Goal: Task Accomplishment & Management: Complete application form

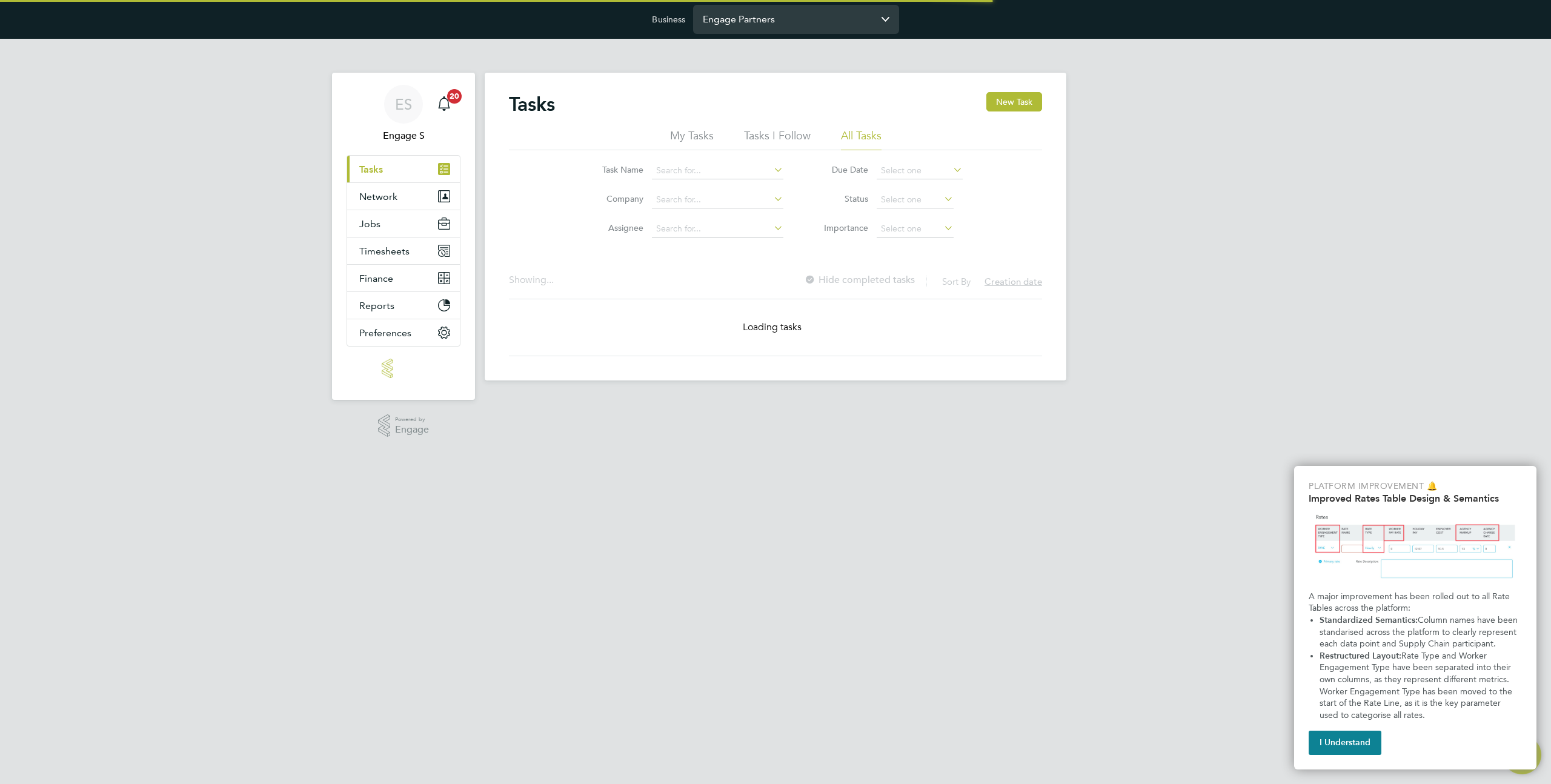
click at [752, 30] on input "Engage Partners" at bounding box center [796, 19] width 206 height 29
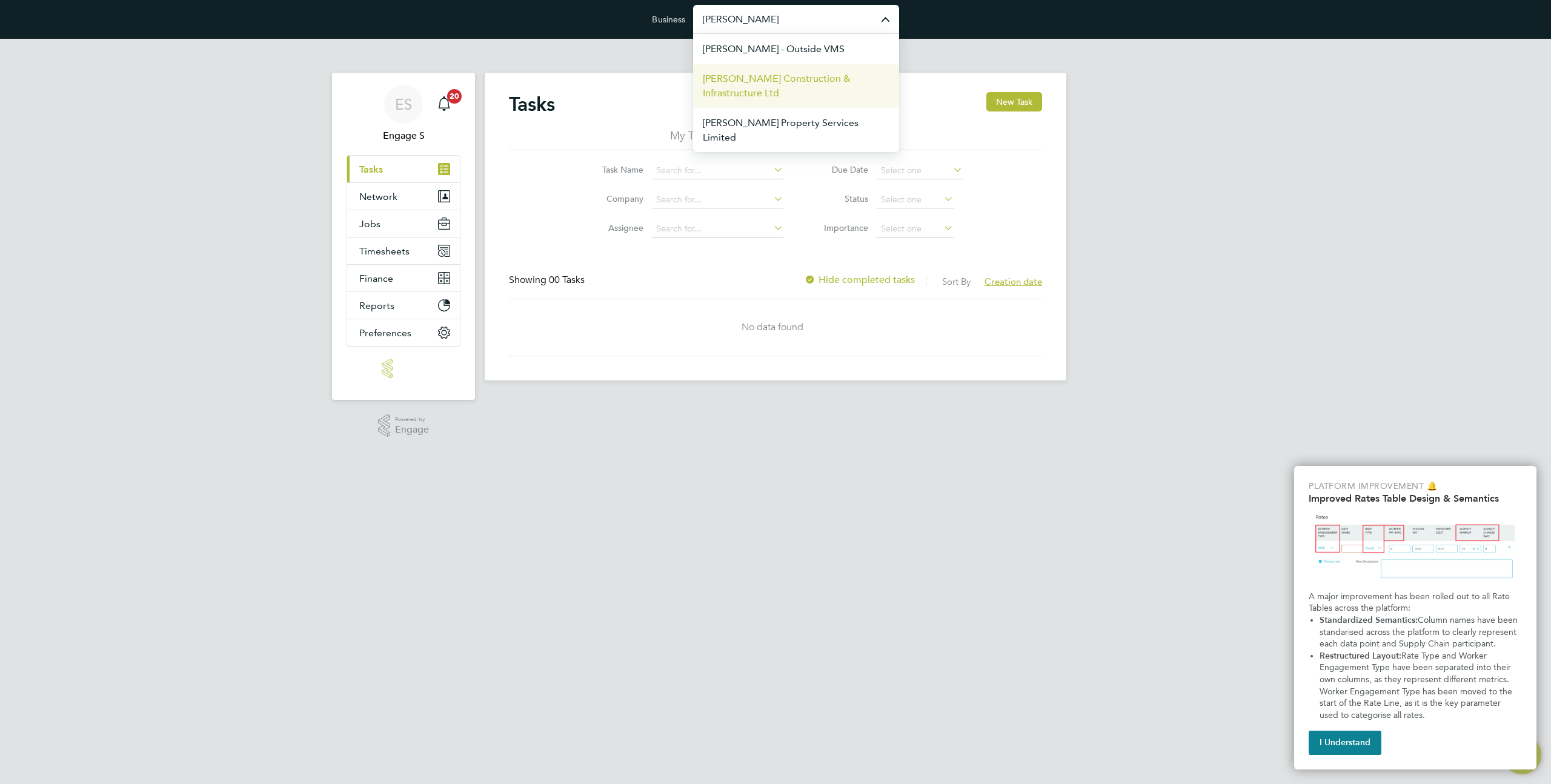
click at [783, 85] on span "[PERSON_NAME] Construction & Infrastructure Ltd" at bounding box center [796, 86] width 187 height 29
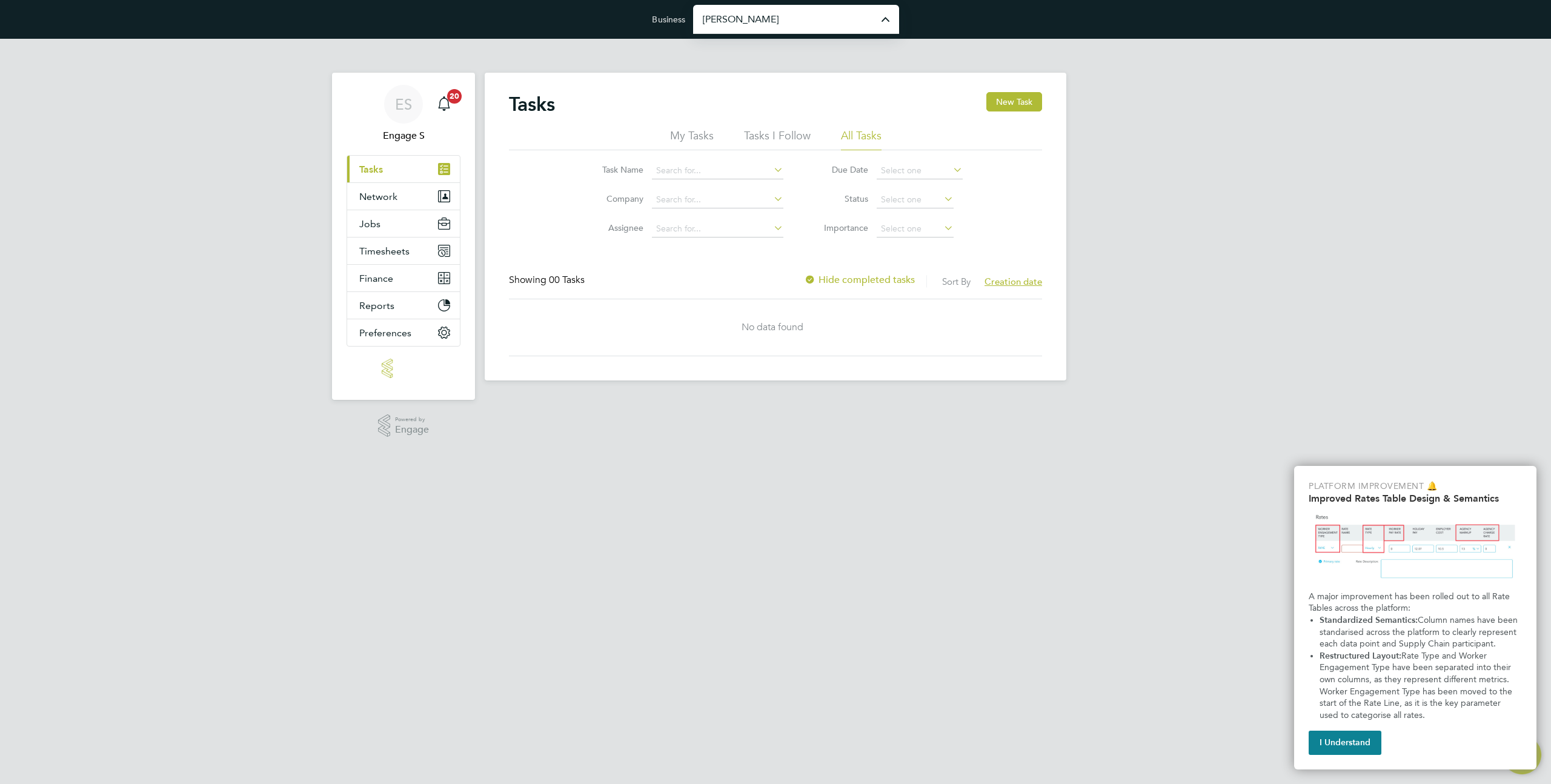
type input "[PERSON_NAME] Construction & Infrastructure Ltd"
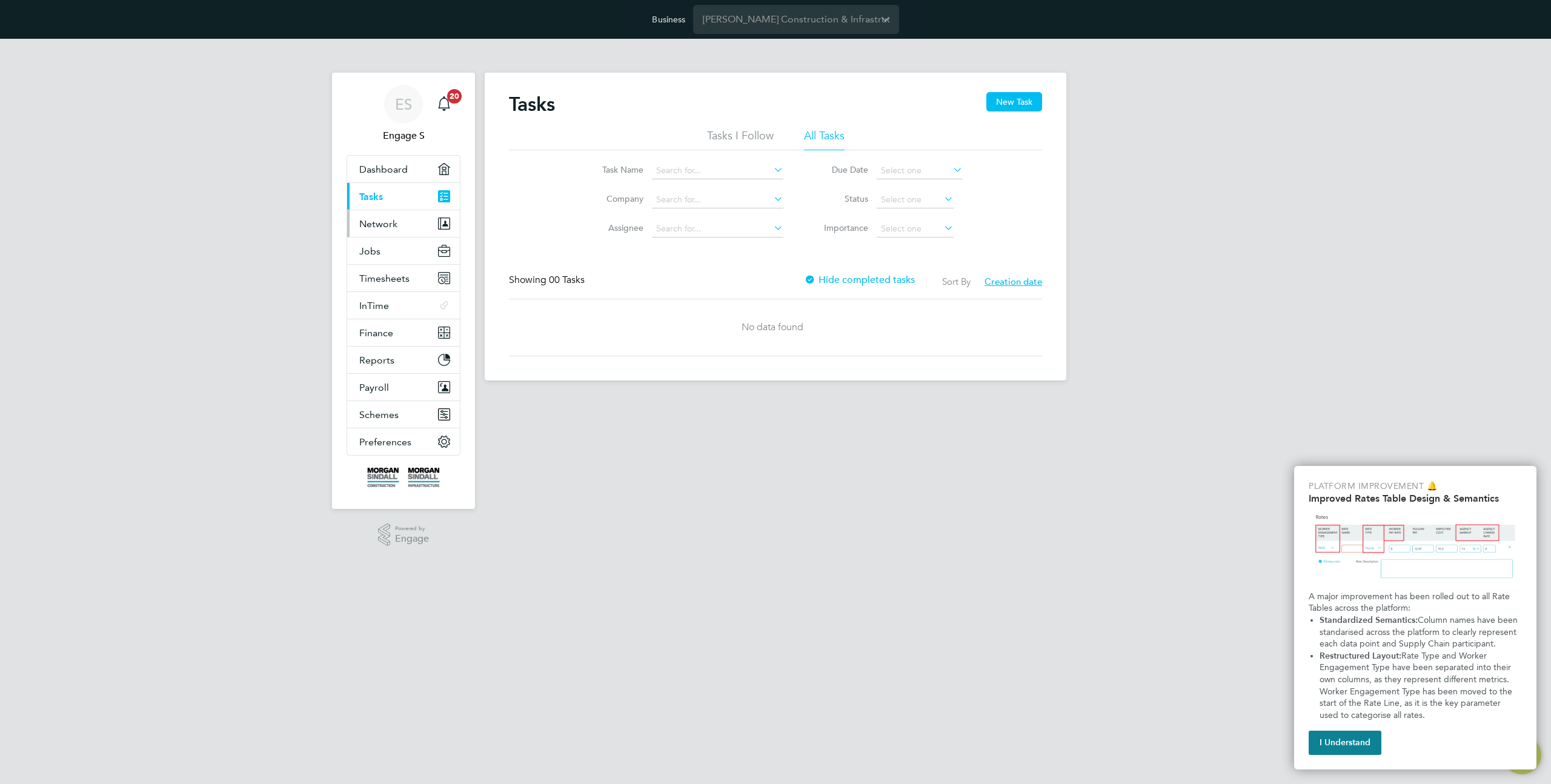
click at [402, 223] on button "Network" at bounding box center [403, 223] width 112 height 27
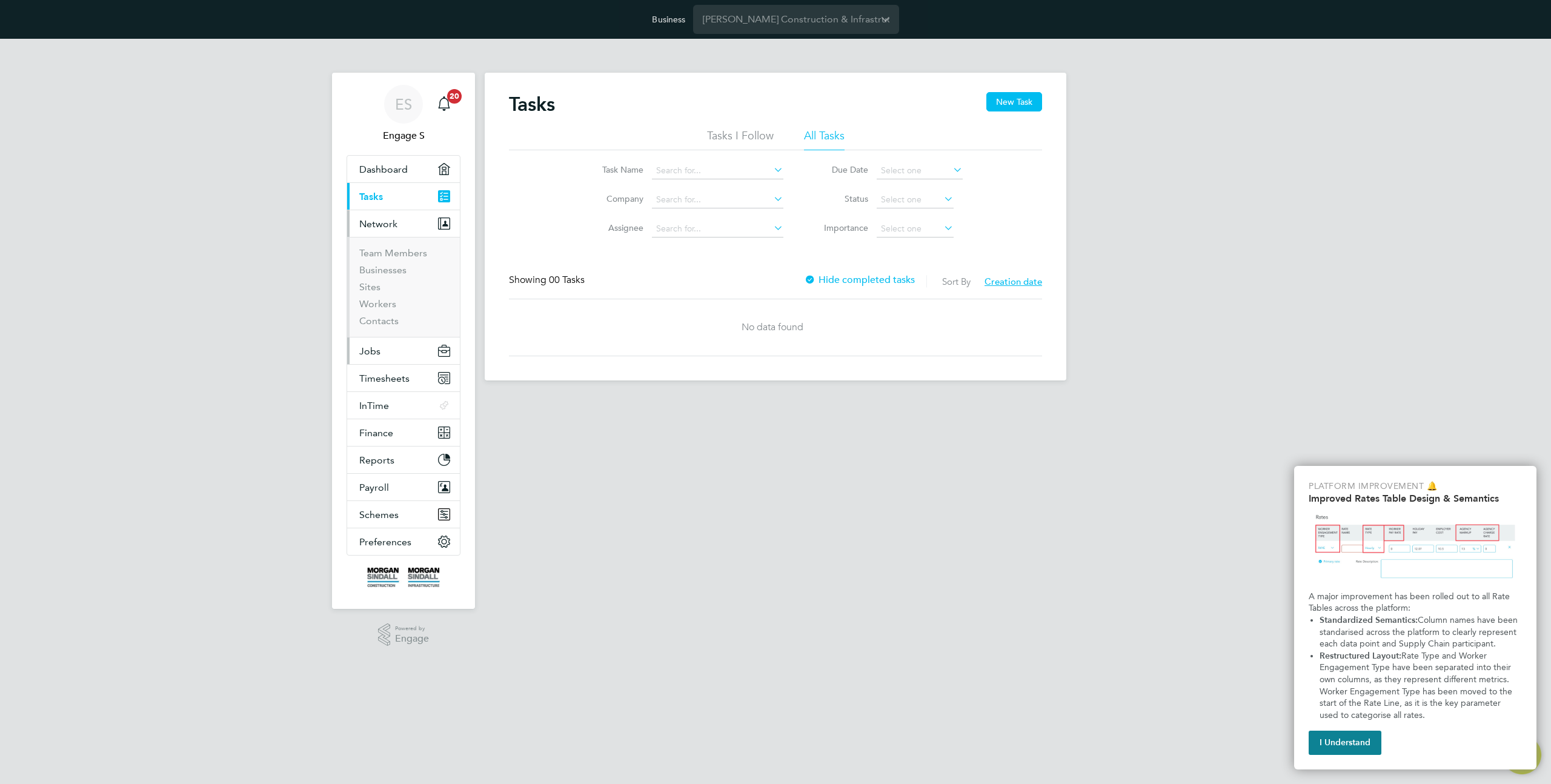
click at [373, 351] on span "Jobs" at bounding box center [369, 351] width 21 height 12
click at [375, 277] on link "Positions" at bounding box center [379, 280] width 40 height 12
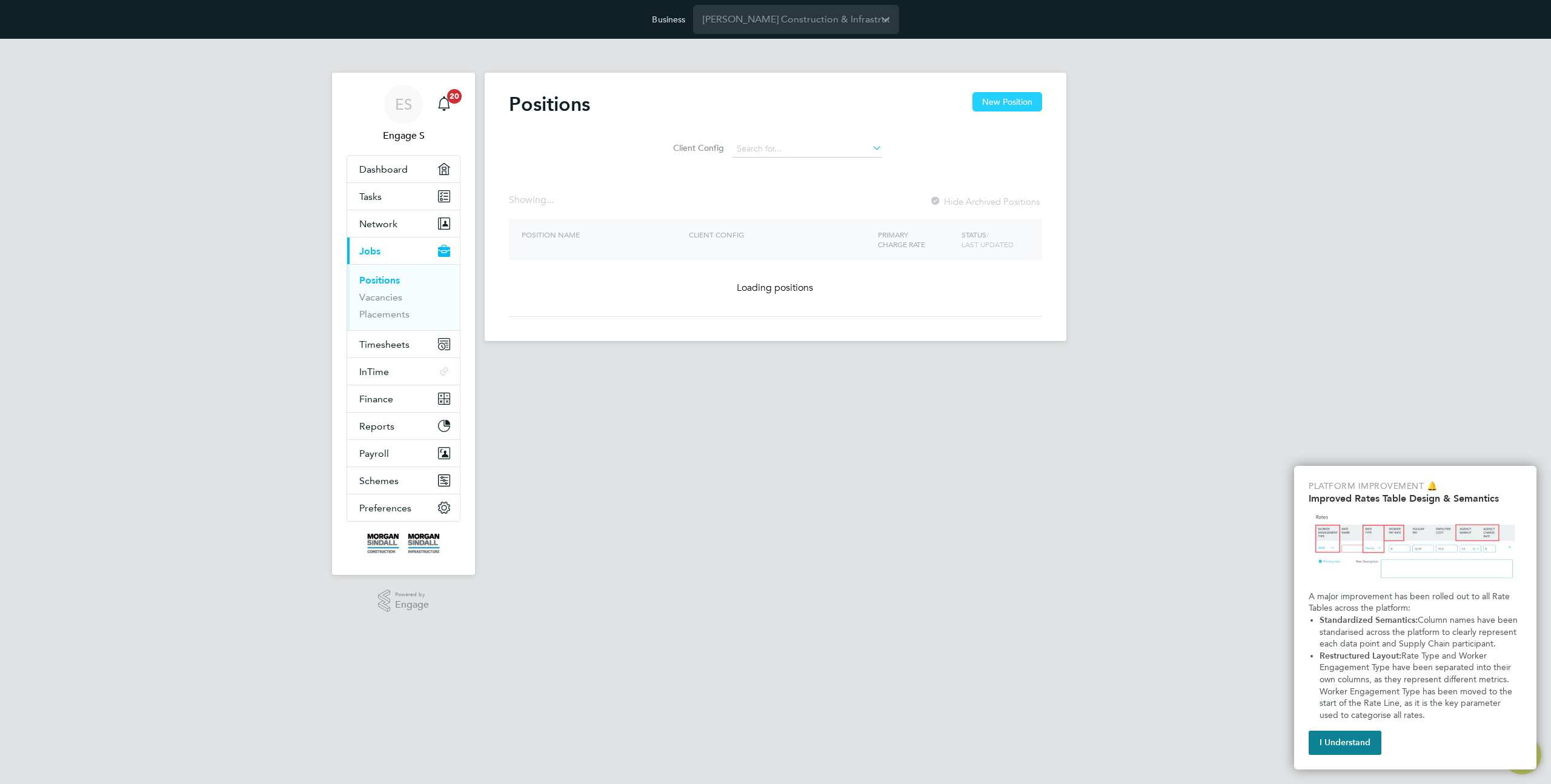
click at [991, 101] on button "New Position" at bounding box center [1007, 101] width 69 height 19
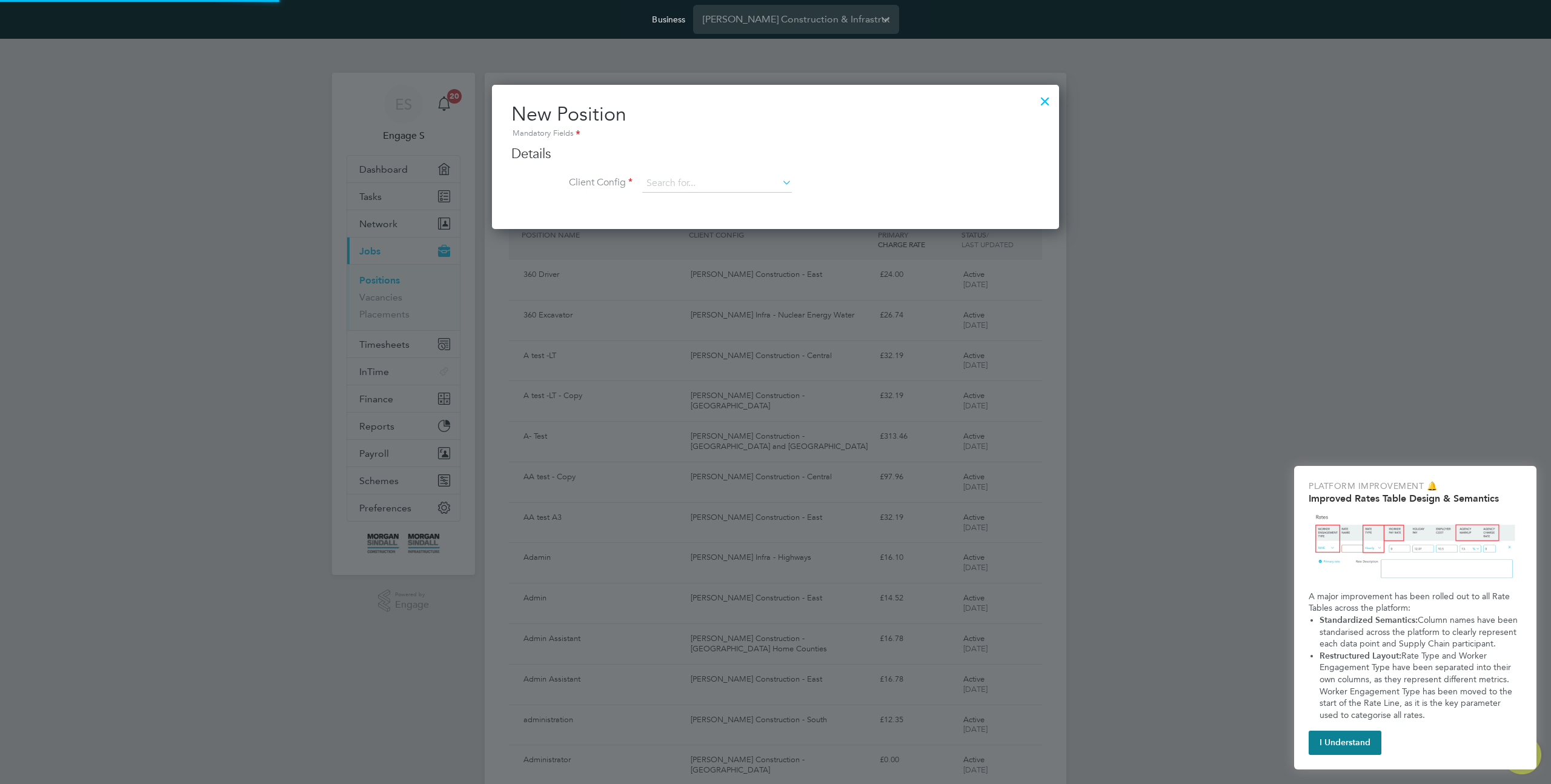
scroll to position [144, 567]
click at [1039, 101] on div at bounding box center [1045, 98] width 22 height 22
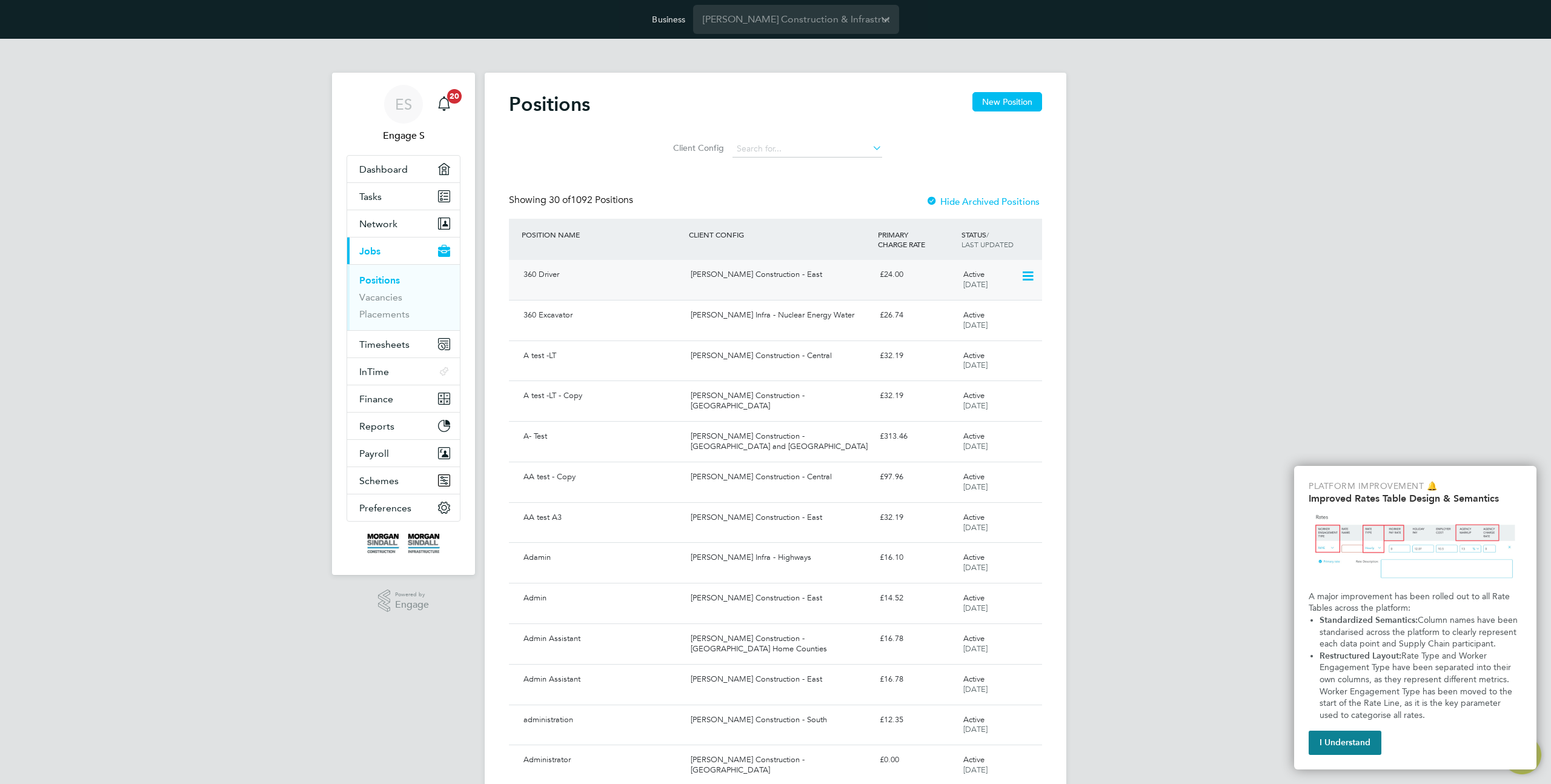
click at [728, 265] on div "Morgan Sindall Construction - East" at bounding box center [780, 275] width 189 height 20
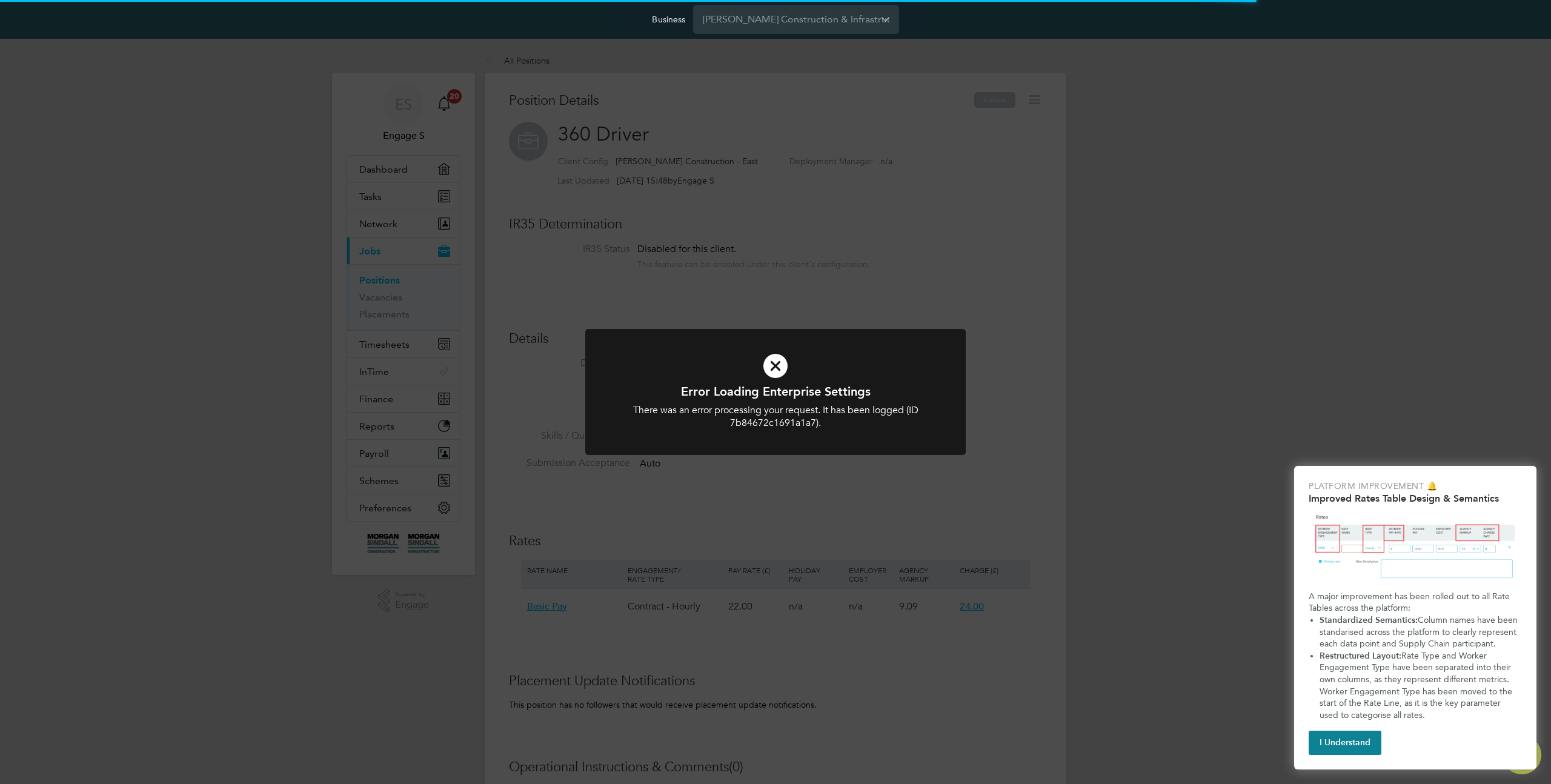
scroll to position [35, 101]
click at [936, 309] on div "Error Loading Enterprise Settings There was an error processing your request. I…" at bounding box center [775, 392] width 1551 height 784
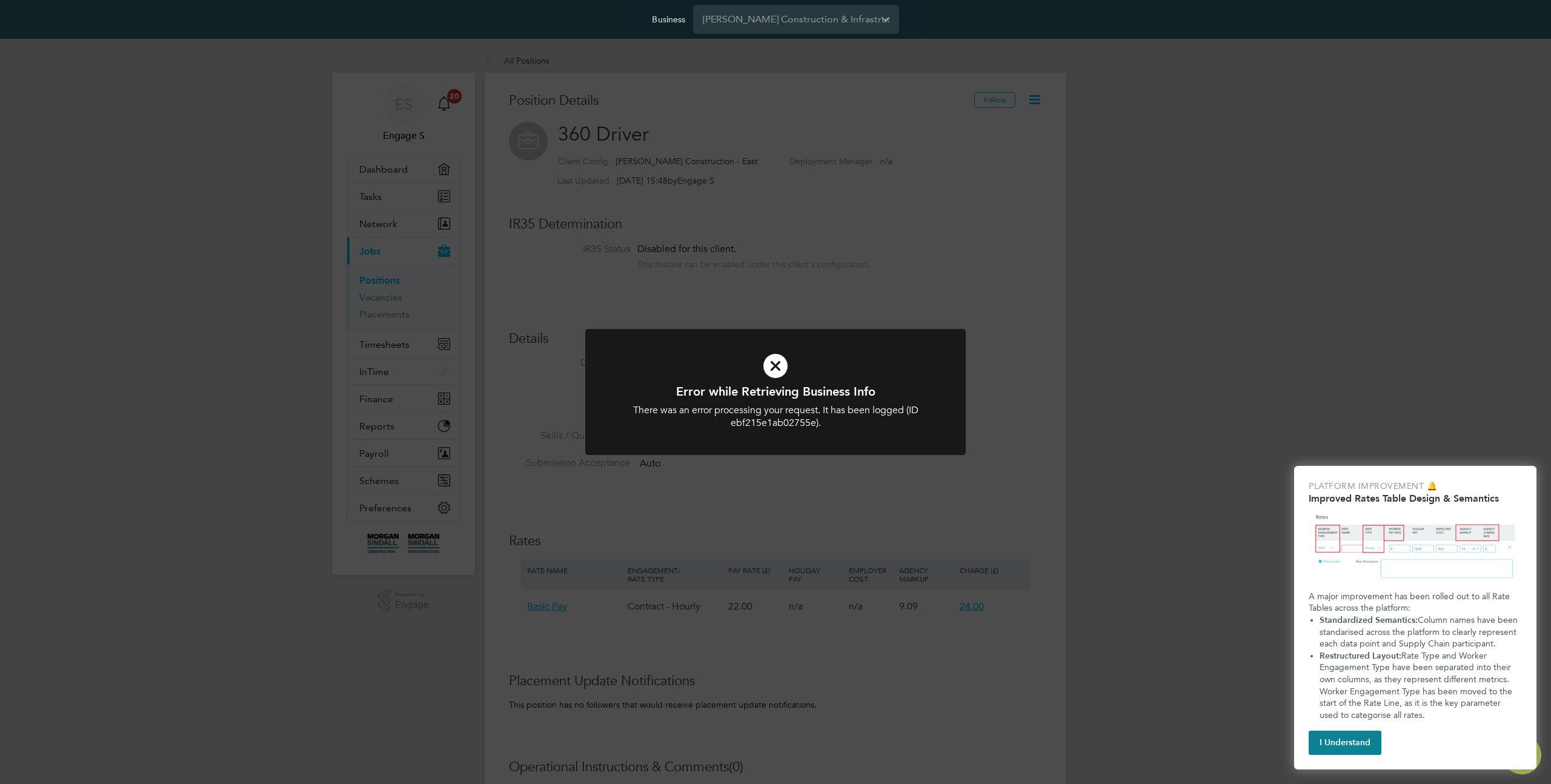
click at [873, 441] on div at bounding box center [775, 392] width 380 height 126
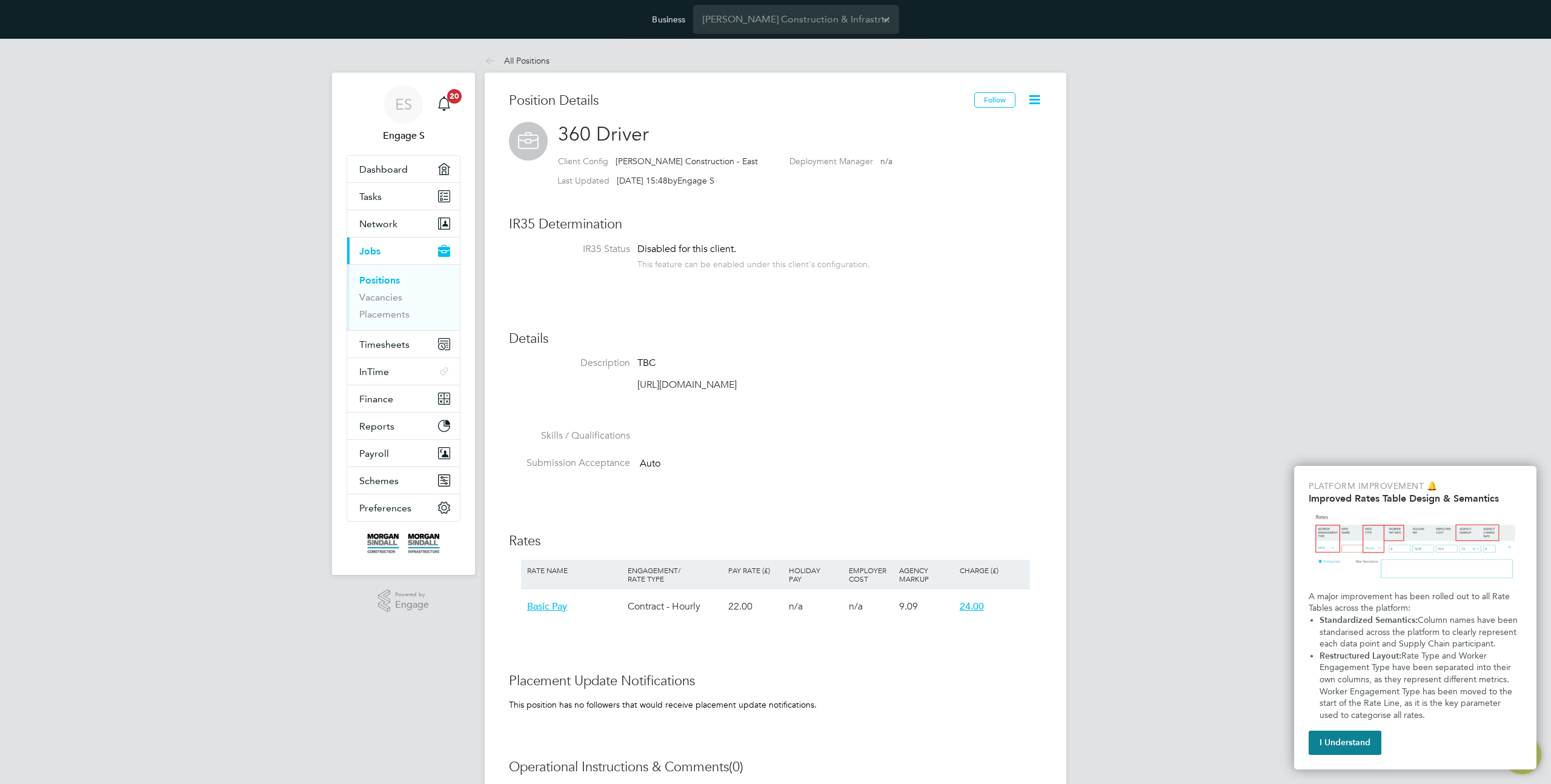
click at [1040, 101] on icon at bounding box center [1034, 99] width 15 height 15
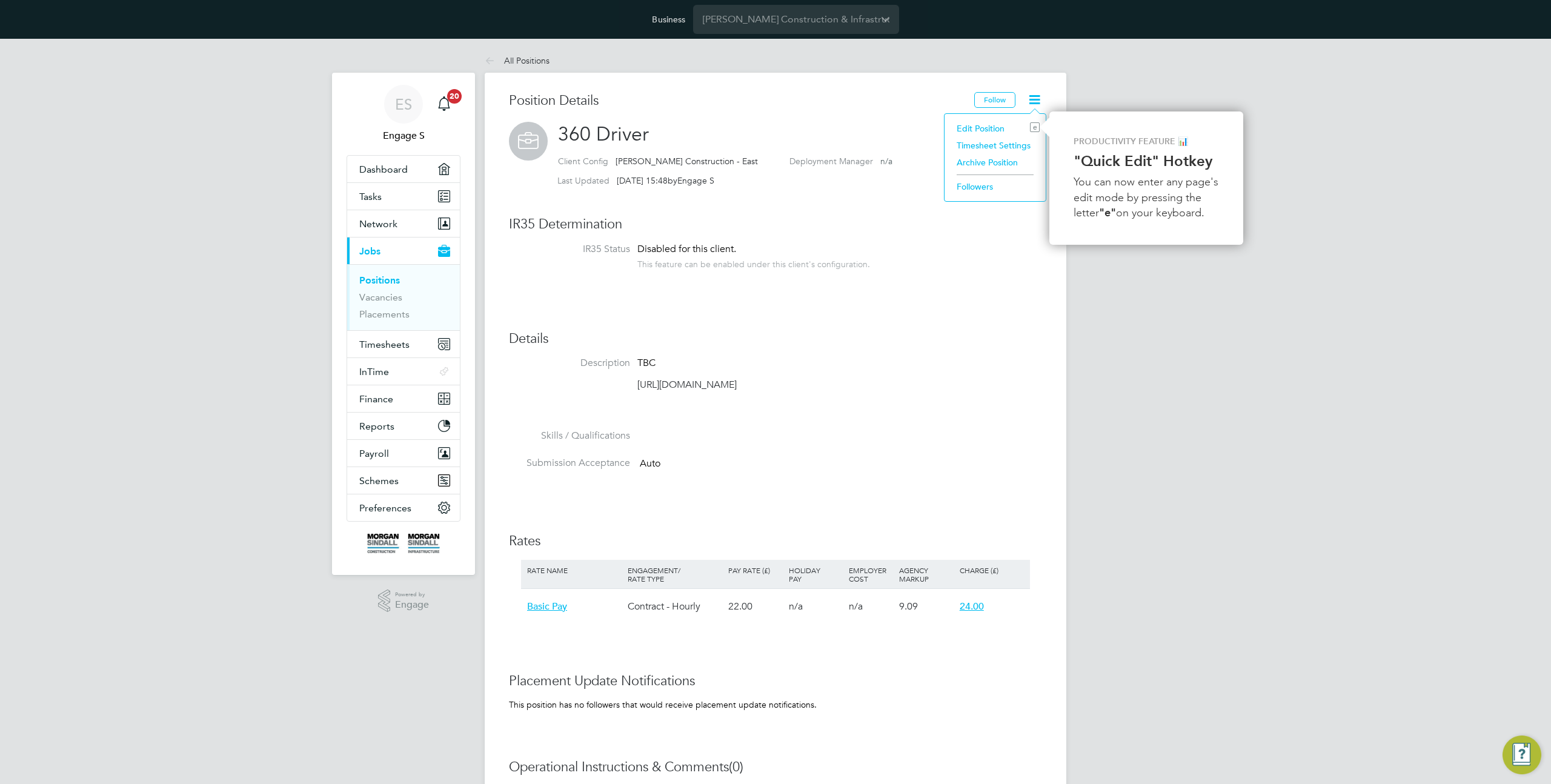
click at [984, 126] on li "Edit Position e" at bounding box center [994, 128] width 89 height 17
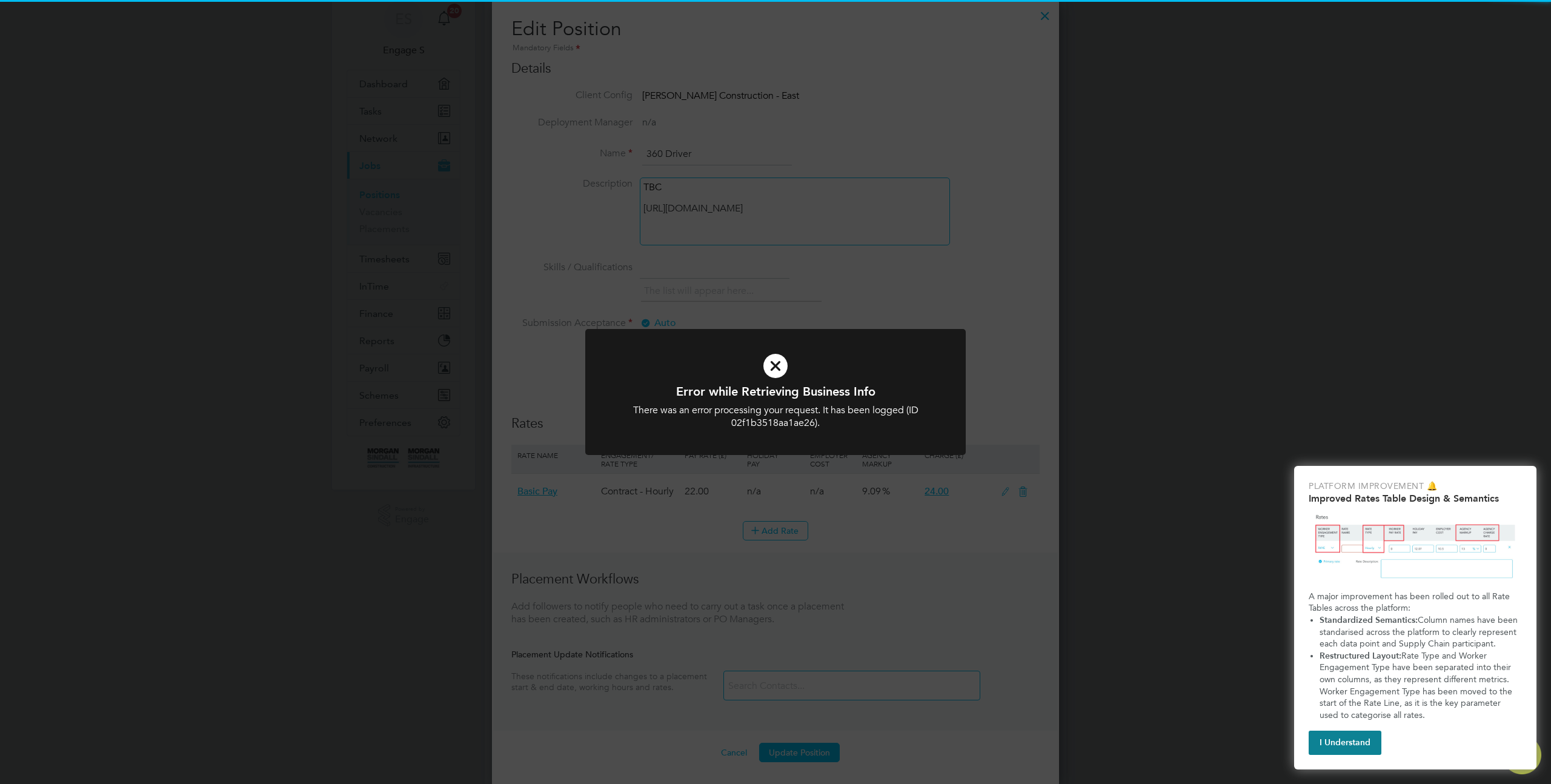
scroll to position [111, 0]
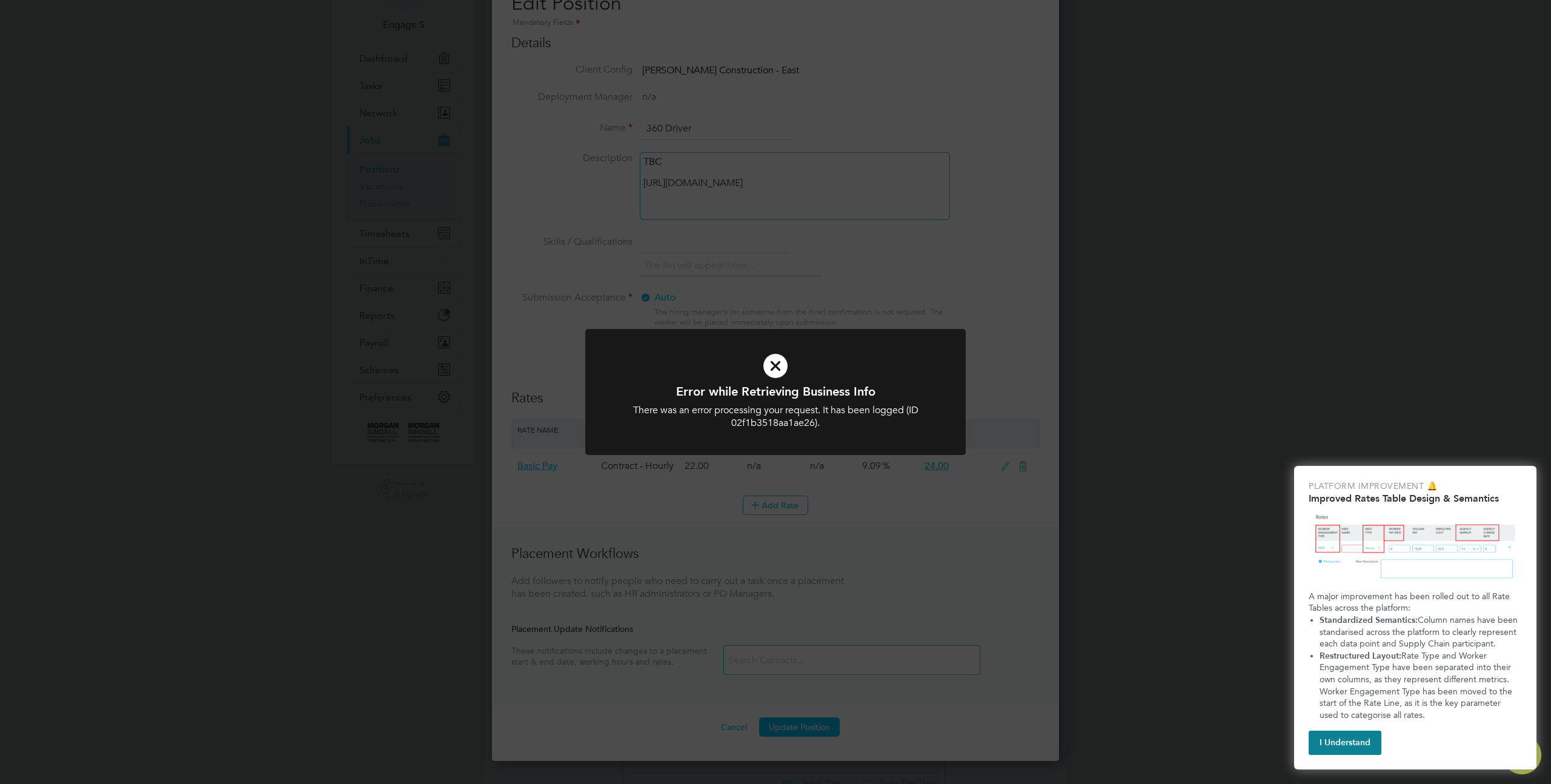
click at [840, 448] on div at bounding box center [775, 392] width 380 height 126
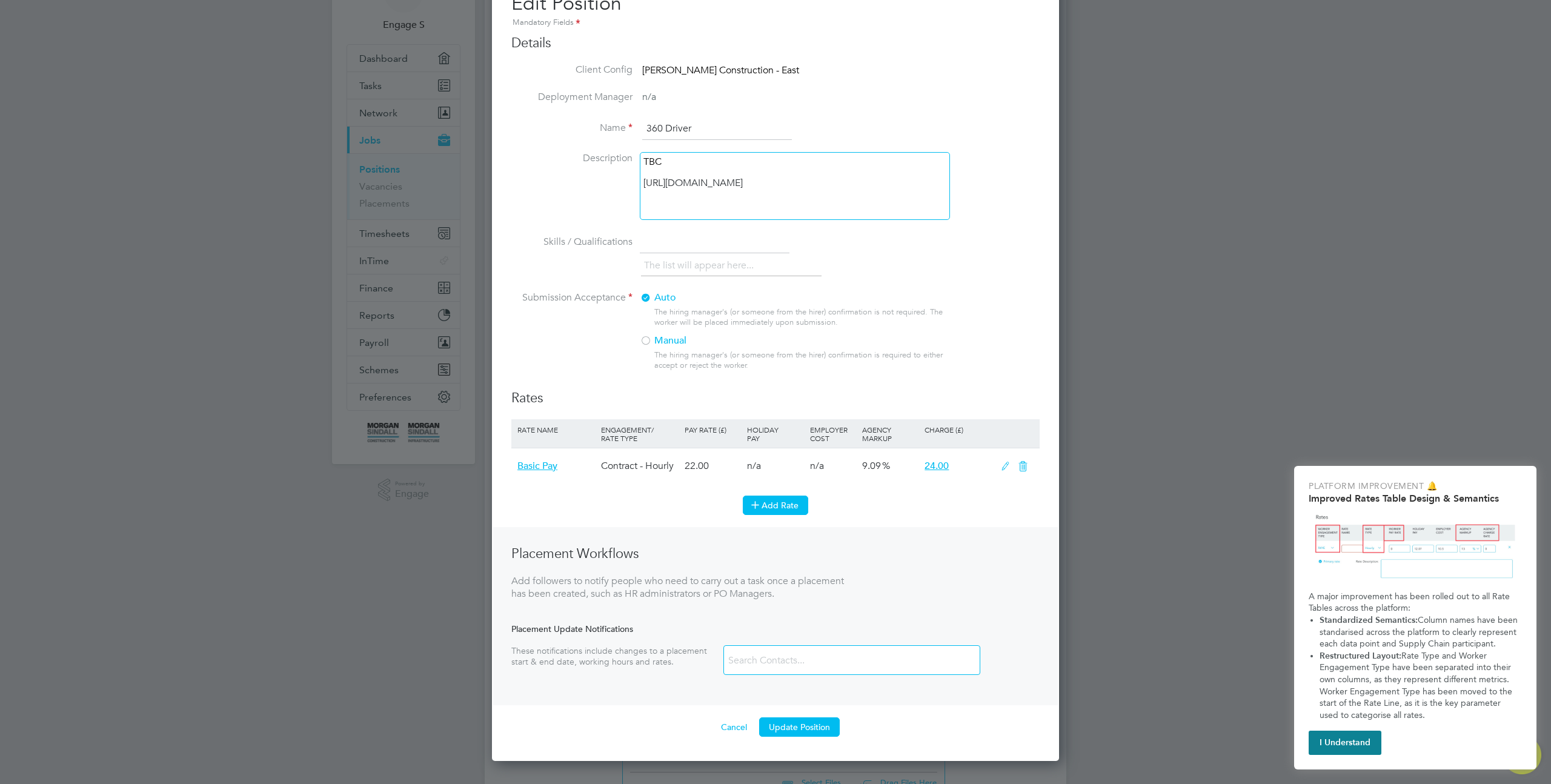
click at [769, 512] on button "Add Rate" at bounding box center [775, 505] width 65 height 19
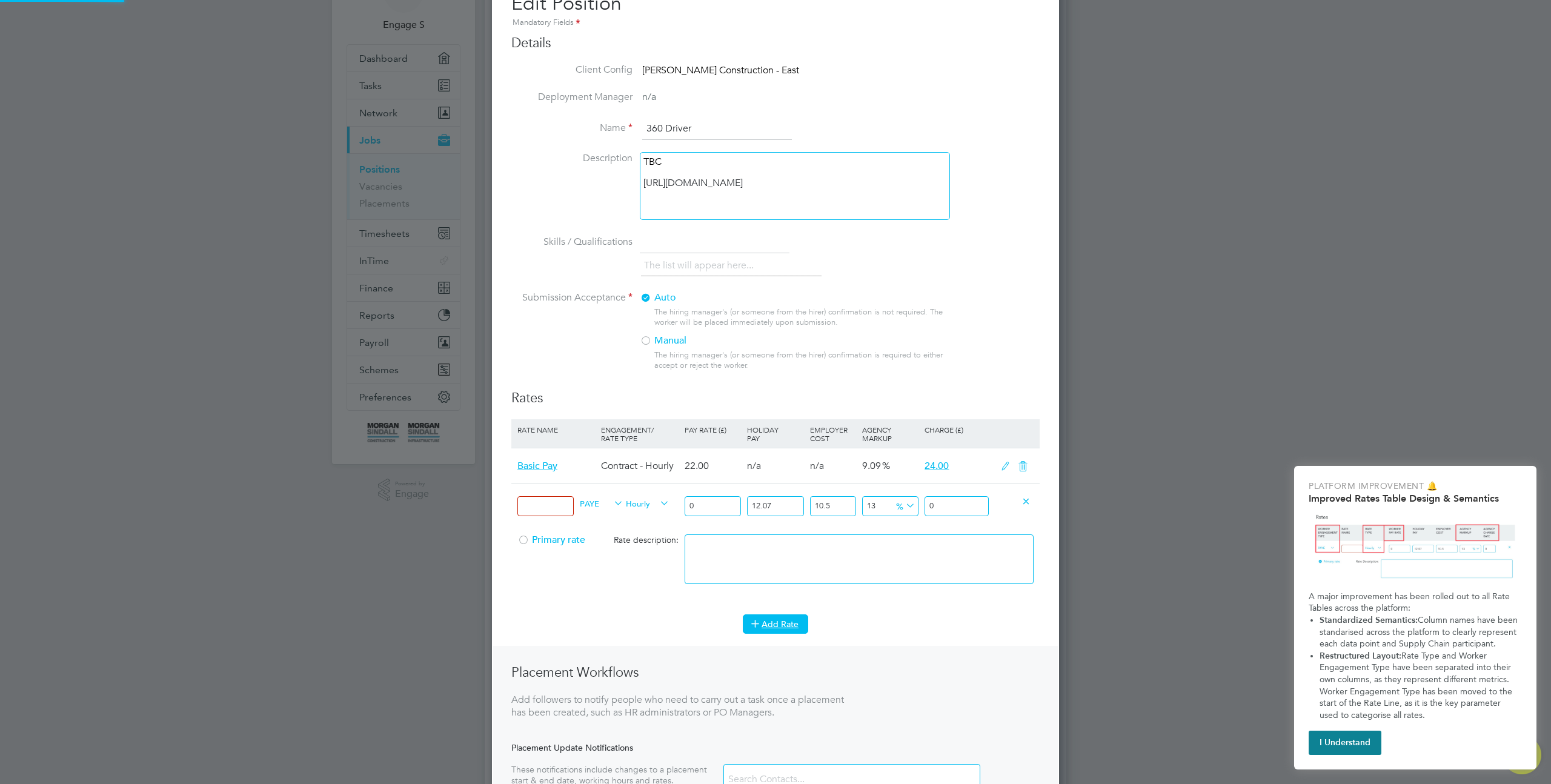
scroll to position [907, 567]
click at [552, 503] on input at bounding box center [545, 505] width 57 height 20
type input "Basic Pay"
click at [719, 498] on input "0" at bounding box center [712, 505] width 57 height 20
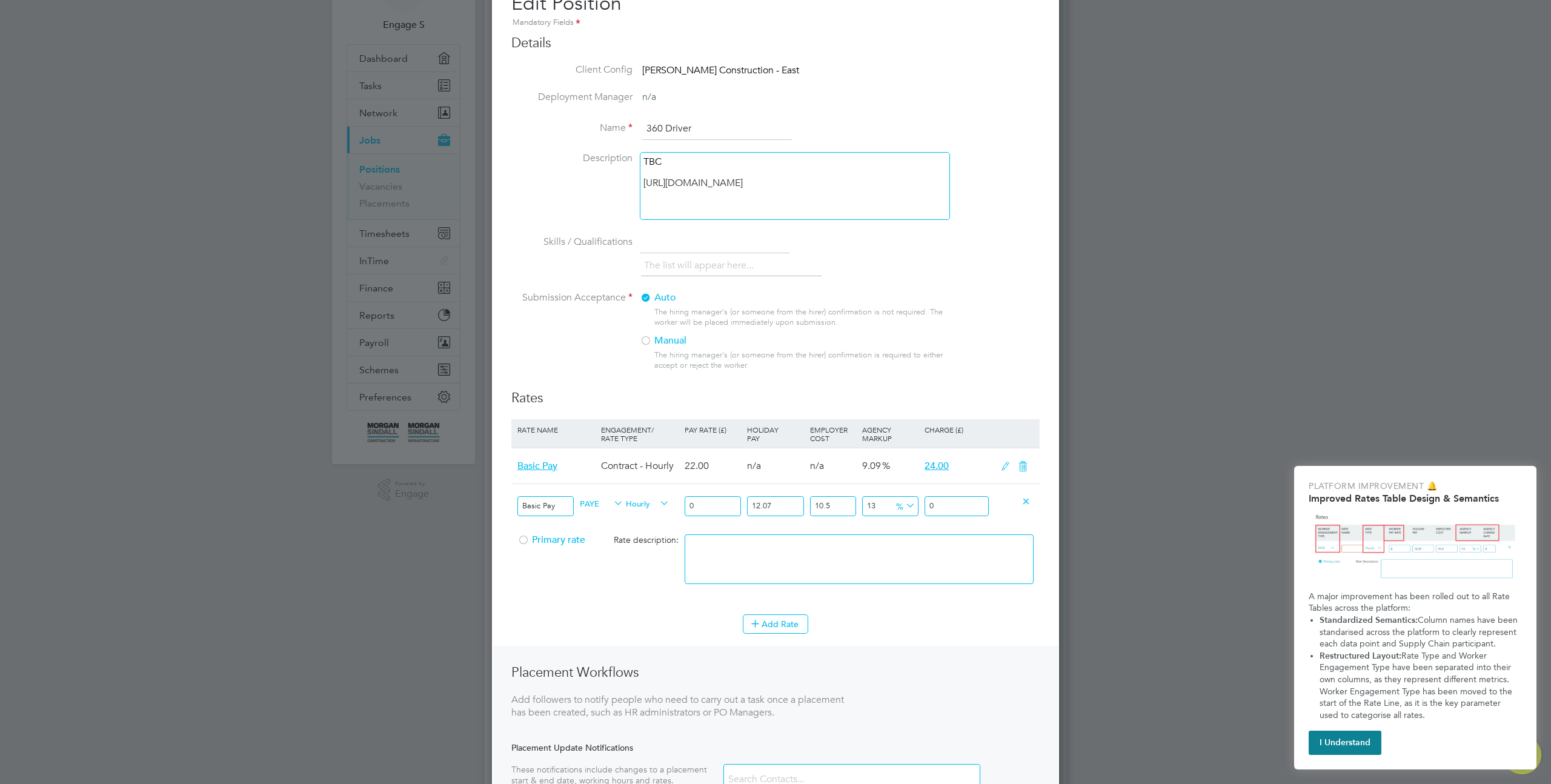
click at [719, 498] on input "0" at bounding box center [712, 505] width 57 height 20
type input "1"
type input "1.399362055"
type input "10"
type input "13.99362055"
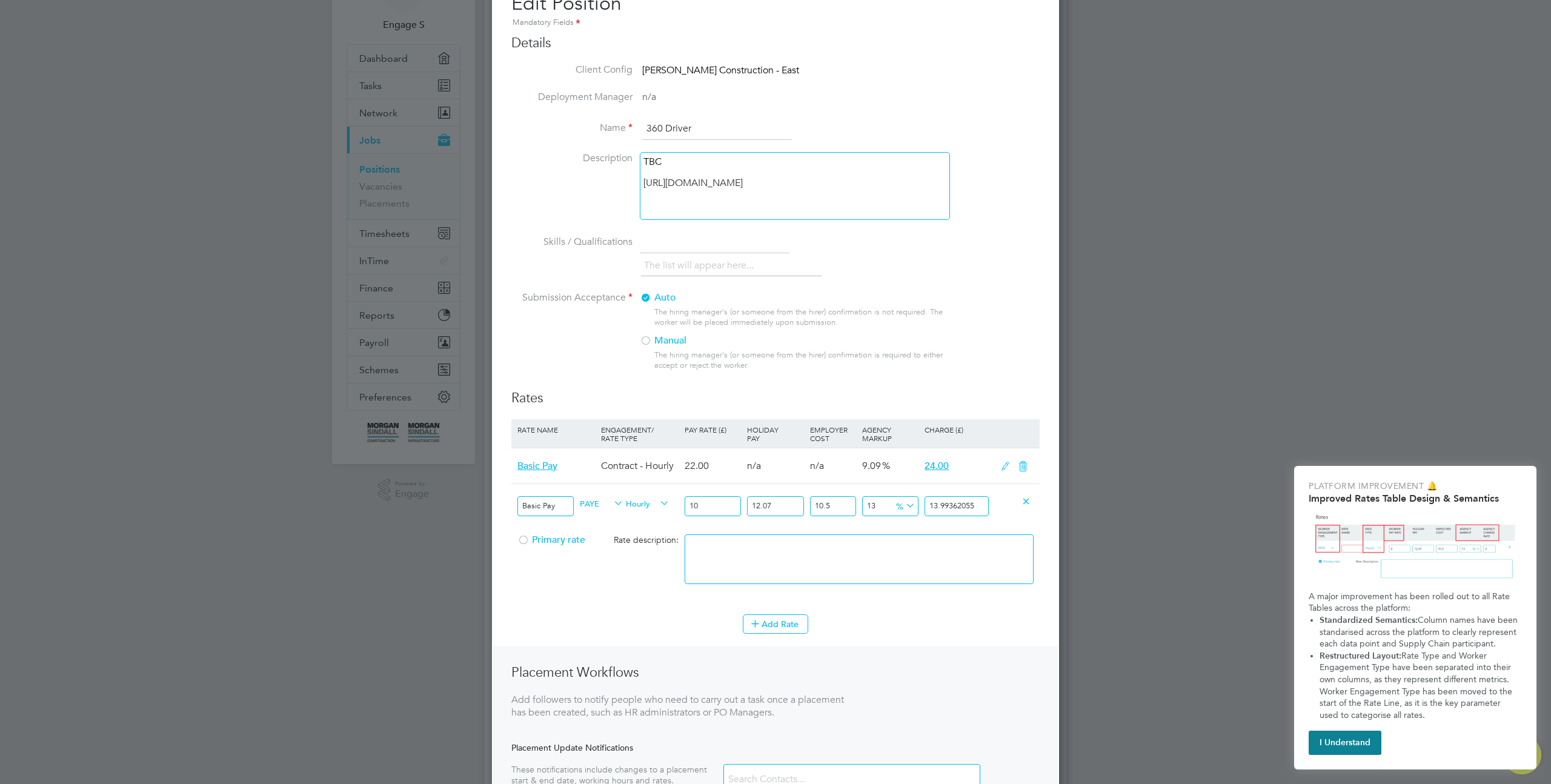
type input "10"
click at [962, 506] on input "13.99362055" at bounding box center [956, 505] width 64 height 20
type input "-91.92489180364406"
type input "1"
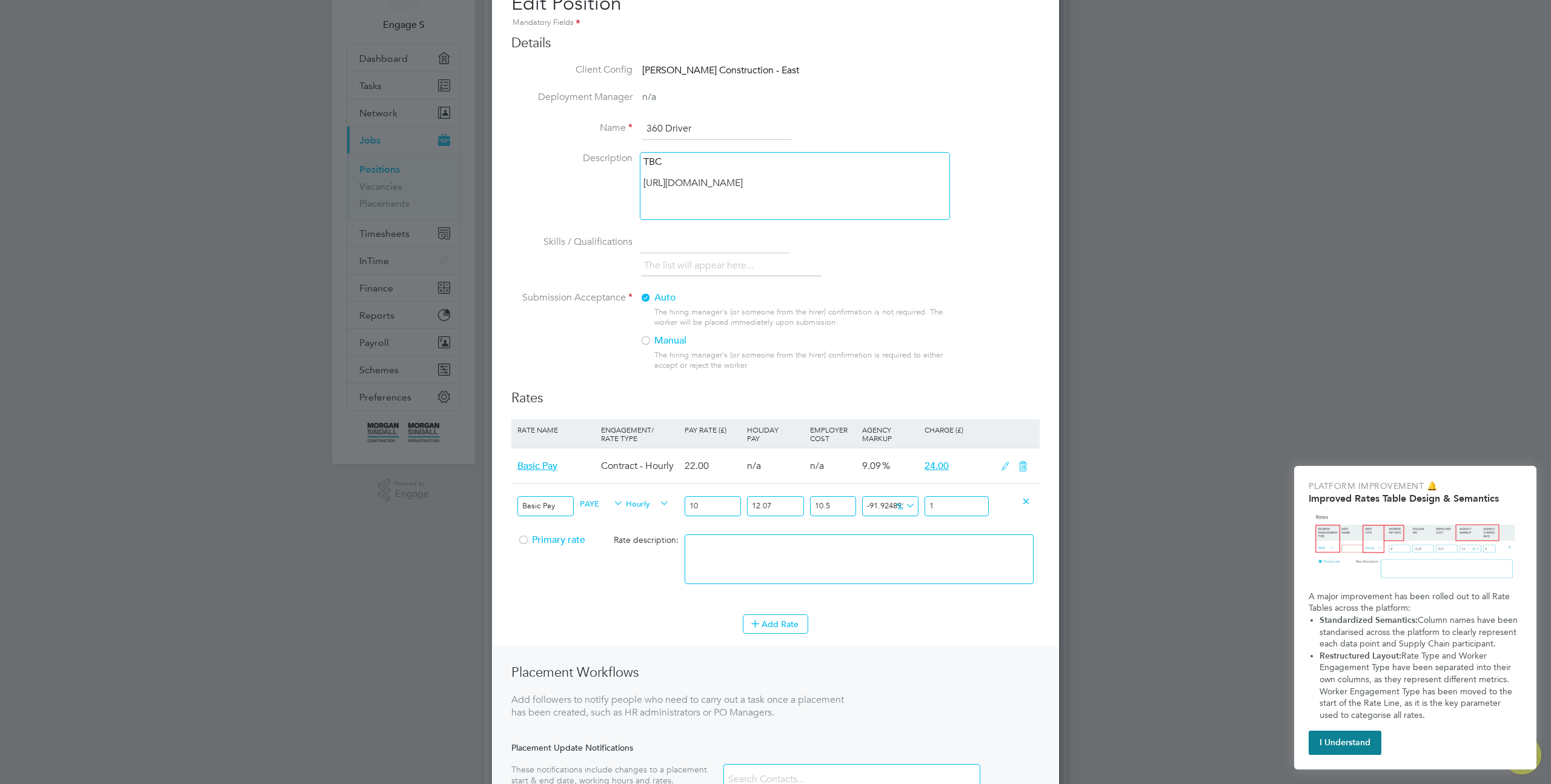
type input "21.12662294533919"
type input "15"
click at [960, 603] on li "Rate Name Engagement/ Rate Type Pay Rate (£) Holiday Pay Employer Cost Agency M…" at bounding box center [775, 516] width 528 height 195
click at [777, 619] on button "Add Rate" at bounding box center [775, 624] width 65 height 19
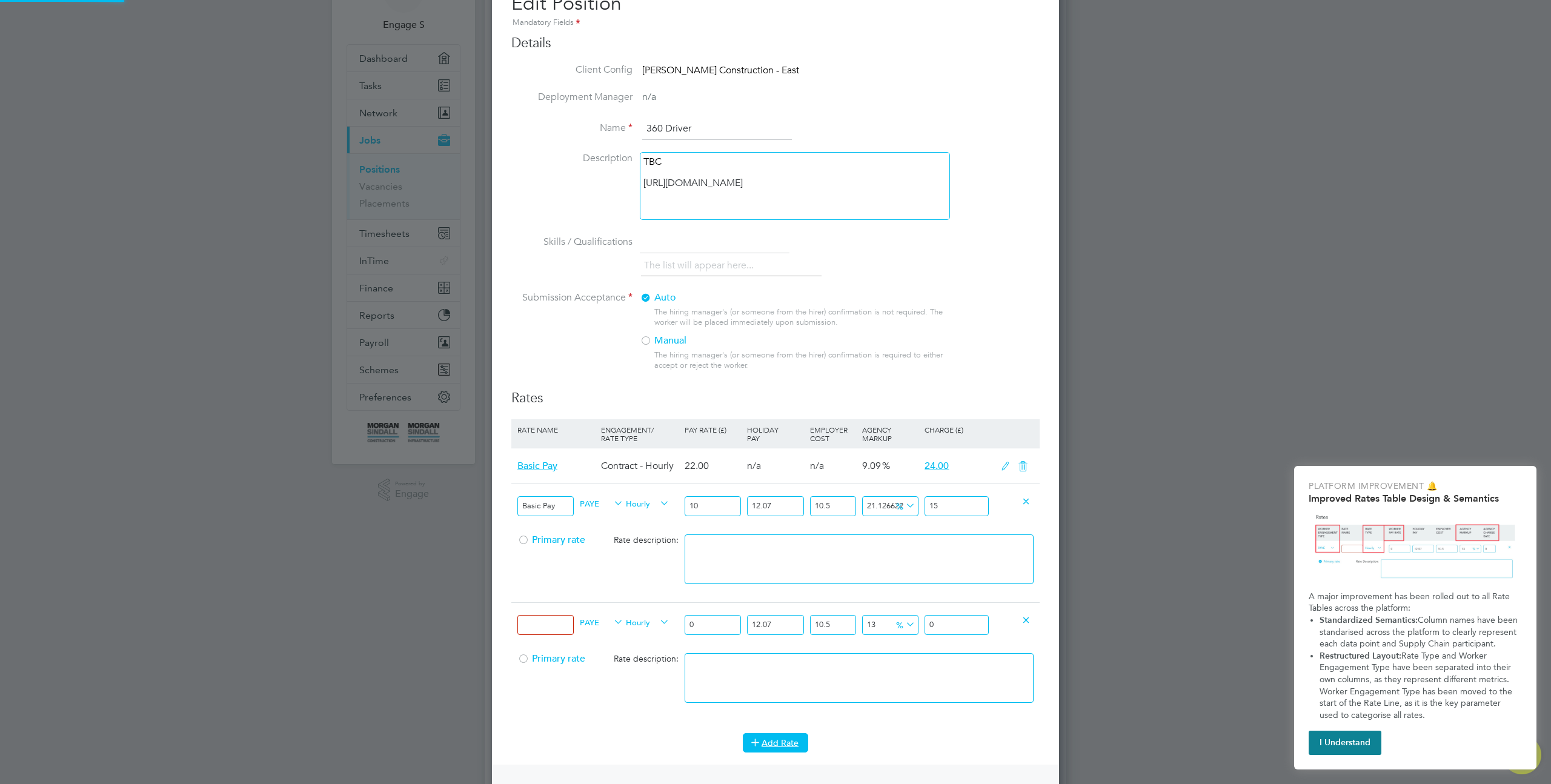
scroll to position [1026, 567]
click at [1022, 623] on icon at bounding box center [1025, 619] width 9 height 9
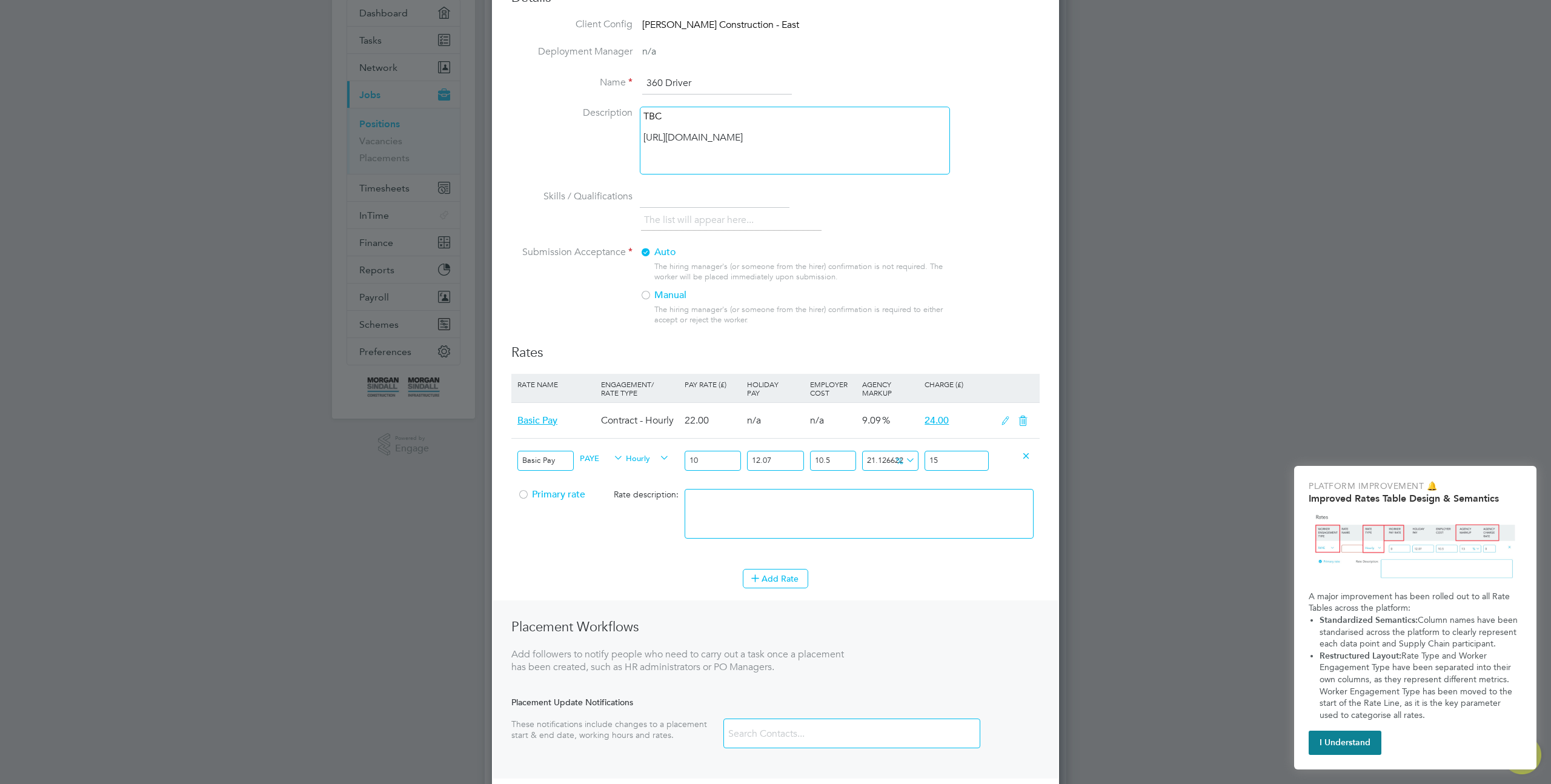
scroll to position [211, 0]
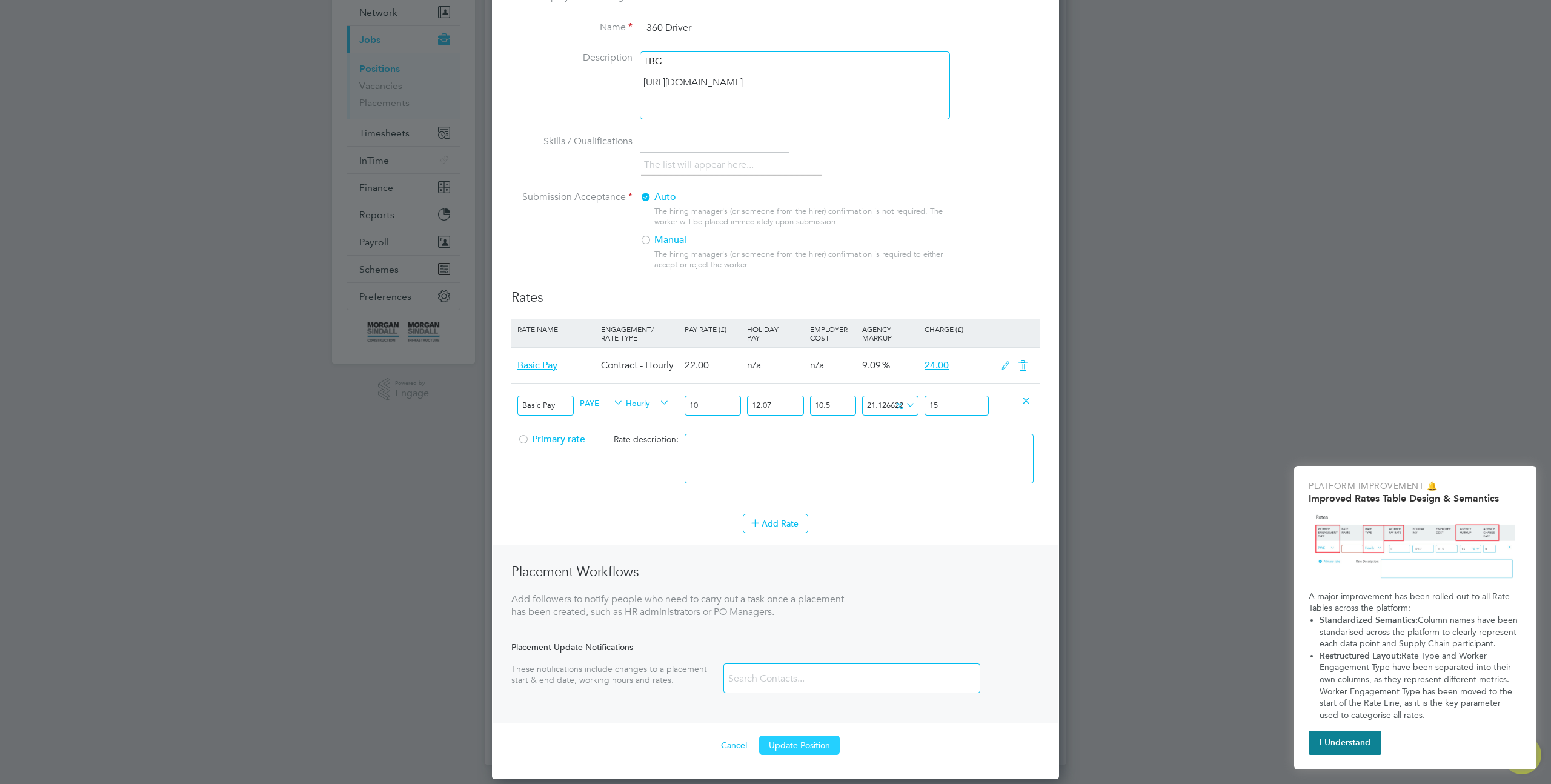
click at [786, 743] on button "Update Position" at bounding box center [799, 745] width 80 height 19
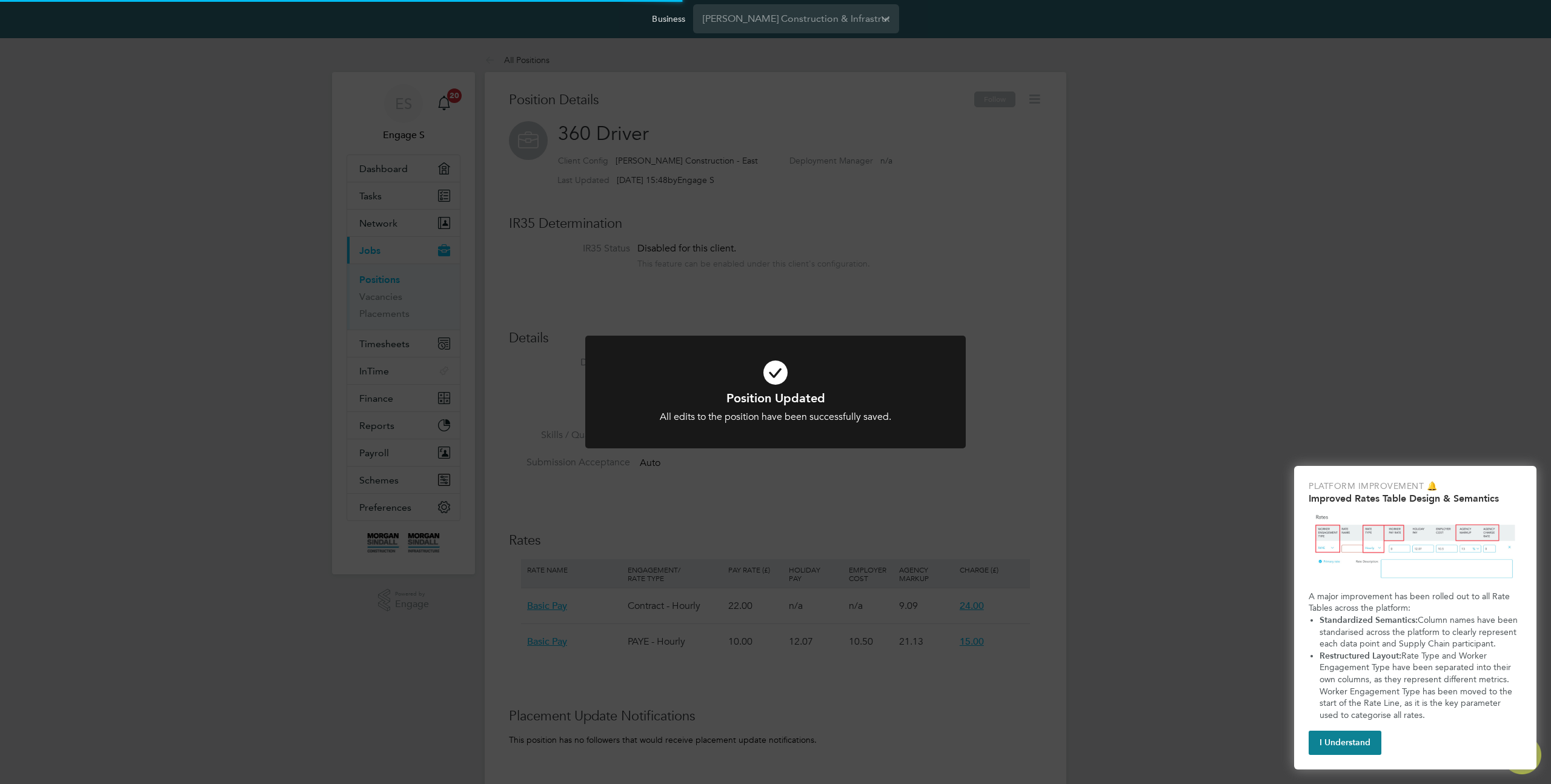
scroll to position [0, 0]
click at [928, 270] on div "Position Updated All edits to the position have been successfully saved. Cancel…" at bounding box center [775, 392] width 1551 height 784
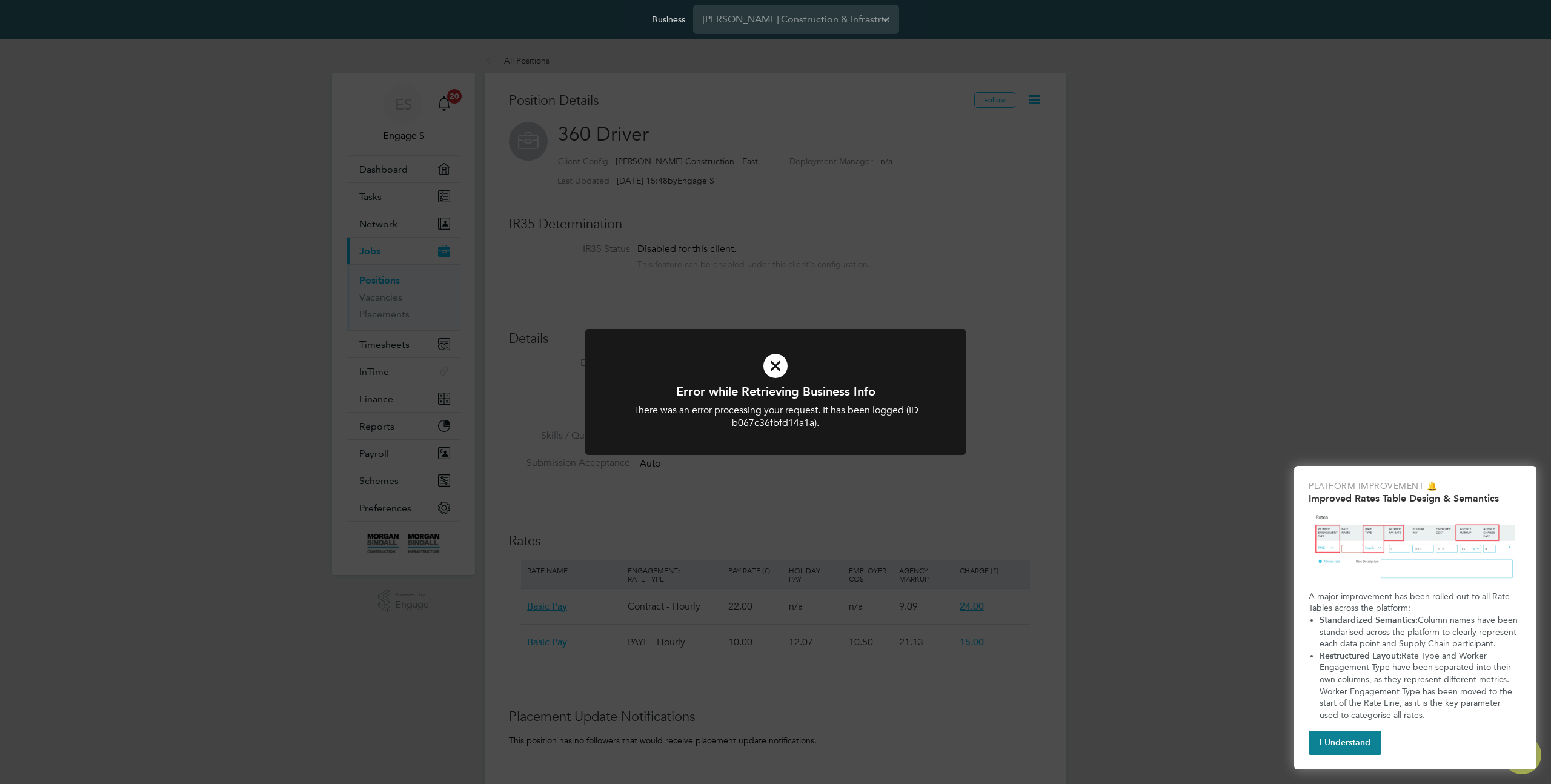
click at [1044, 198] on div "Error while Retrieving Business Info There was an error processing your request…" at bounding box center [775, 392] width 1551 height 784
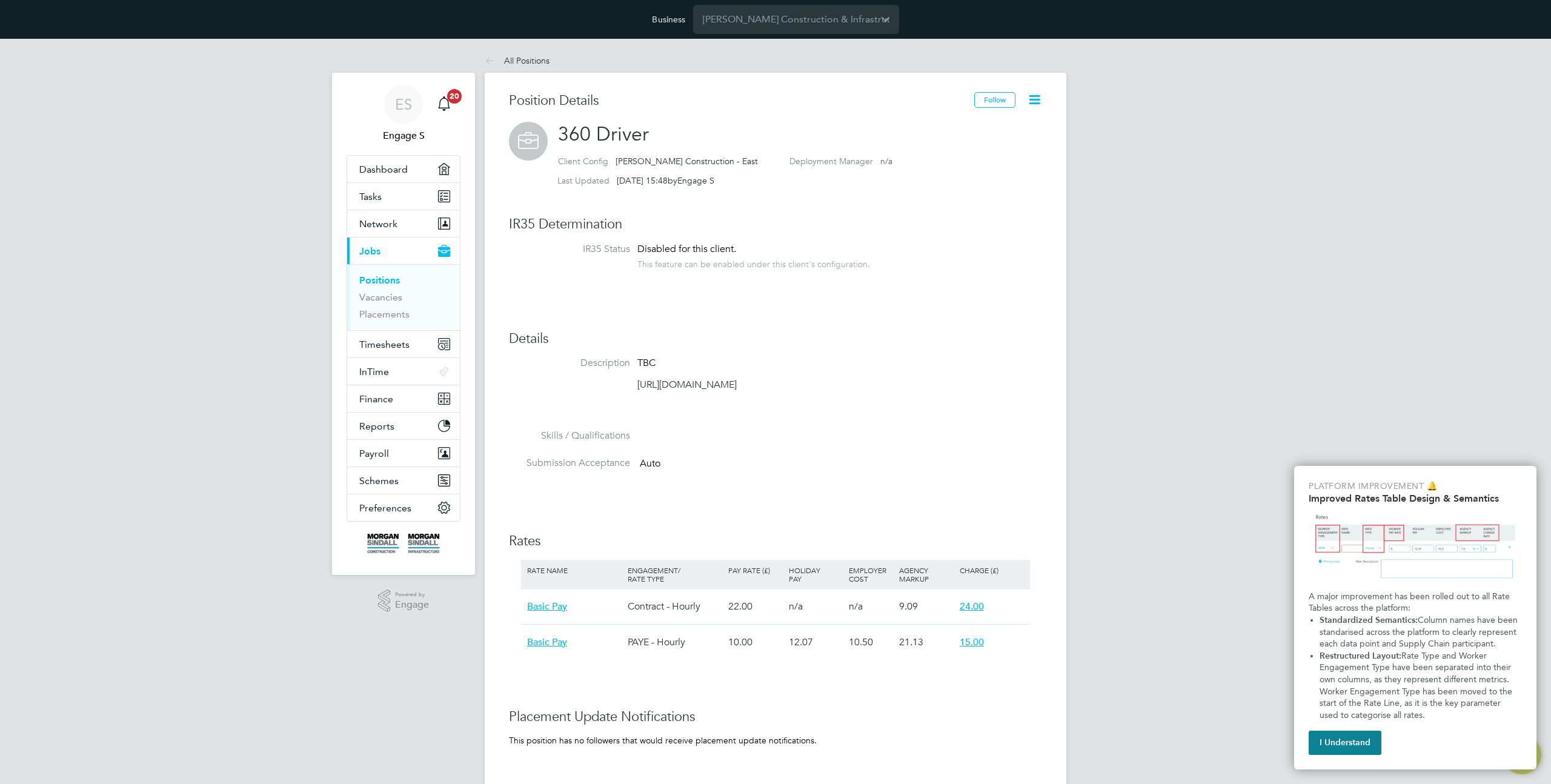
click at [1035, 102] on icon at bounding box center [1034, 99] width 15 height 15
click at [997, 127] on li "Edit Position e" at bounding box center [994, 128] width 89 height 17
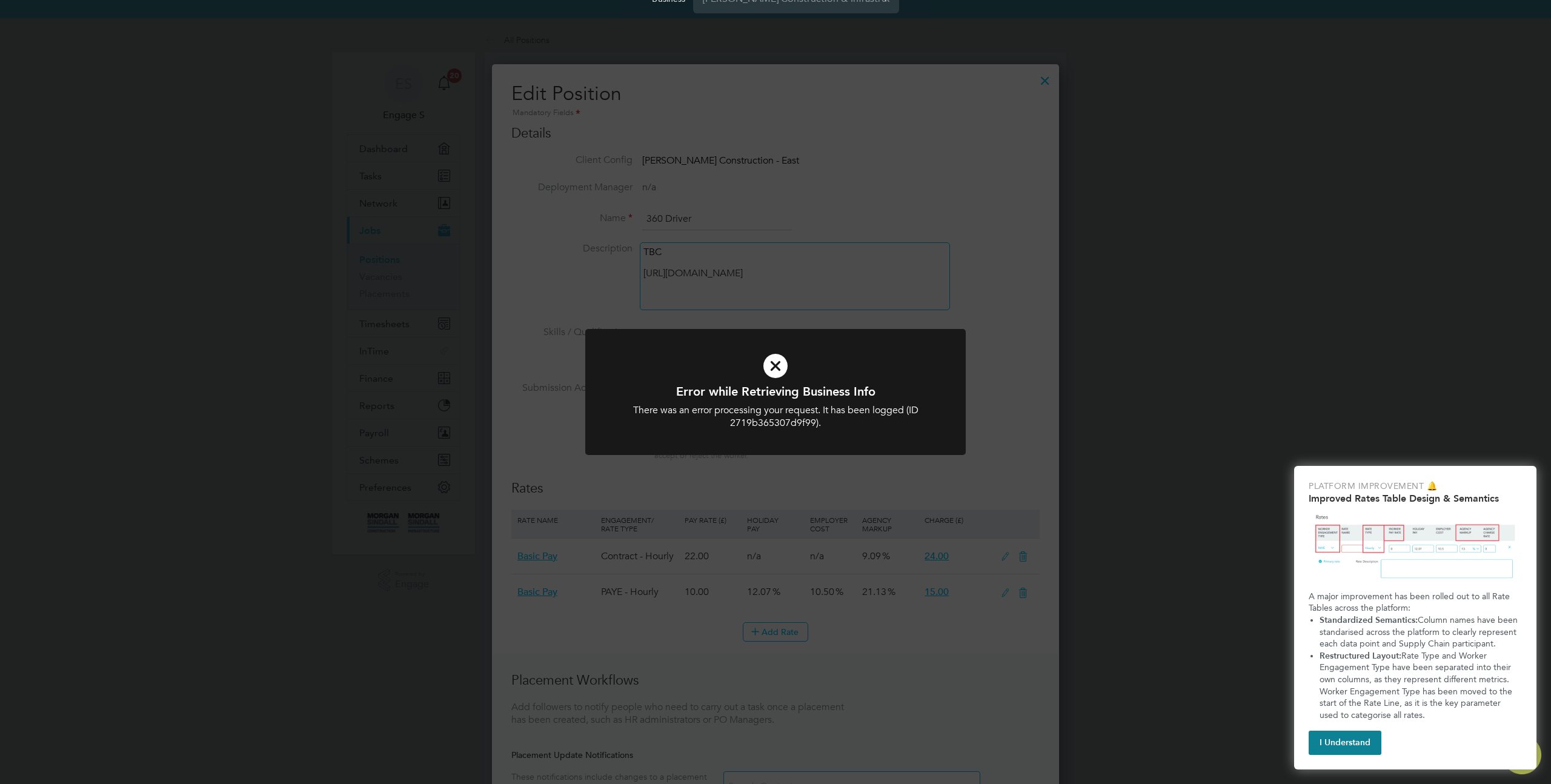
click at [896, 479] on div "Error while Retrieving Business Info There was an error processing your request…" at bounding box center [775, 392] width 1551 height 784
